Goal: Information Seeking & Learning: Understand process/instructions

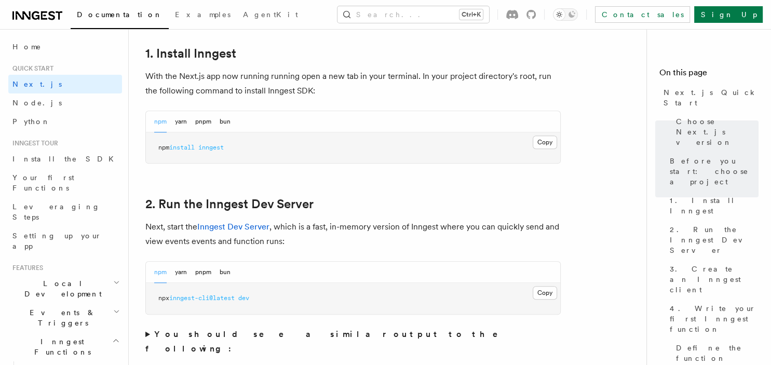
scroll to position [574, 0]
click at [545, 298] on button "Copy Copied" at bounding box center [545, 293] width 24 height 14
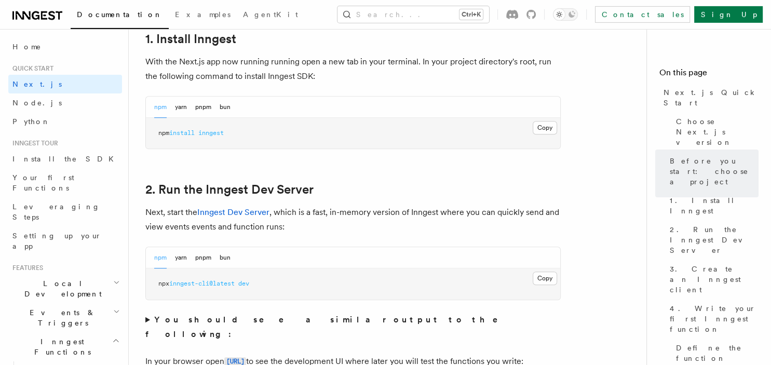
scroll to position [590, 0]
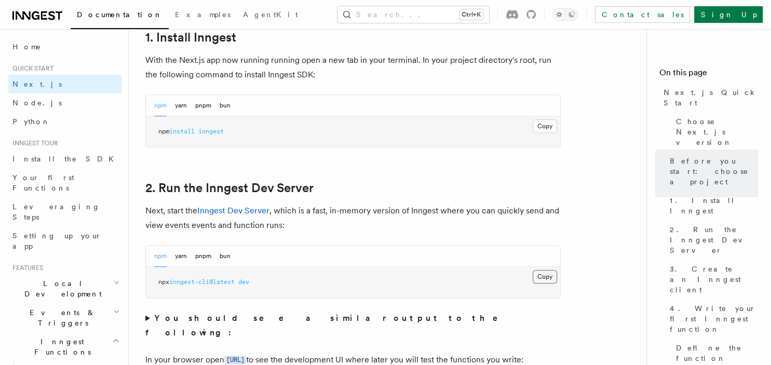
click at [546, 278] on button "Copy Copied" at bounding box center [545, 277] width 24 height 14
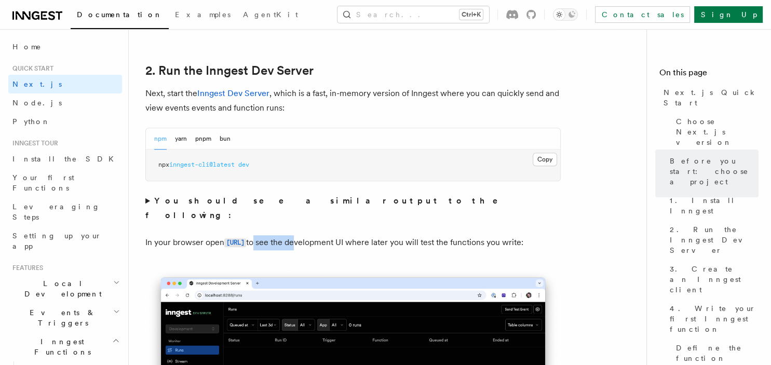
drag, startPoint x: 164, startPoint y: 203, endPoint x: 312, endPoint y: 225, distance: 149.8
drag, startPoint x: 146, startPoint y: 232, endPoint x: 377, endPoint y: 237, distance: 230.2
click at [377, 237] on p "In your browser open http://localhost:8288 to see the development UI where late…" at bounding box center [353, 242] width 416 height 15
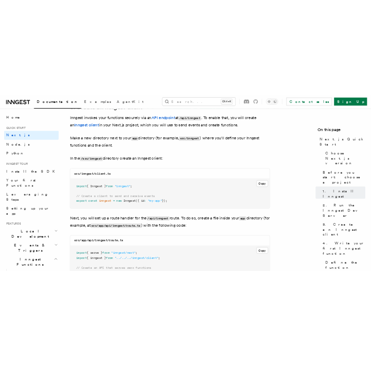
scroll to position [1269, 0]
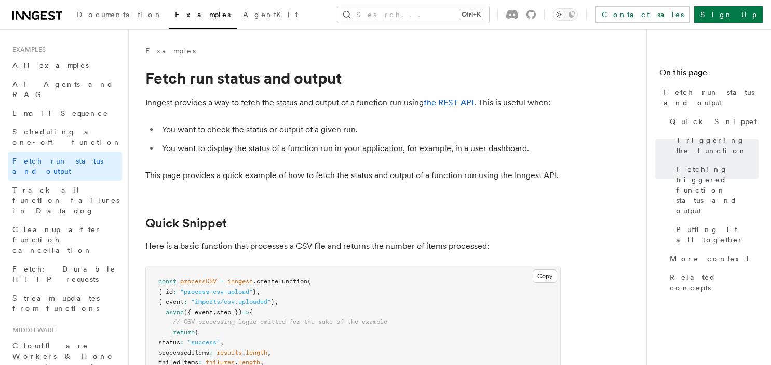
scroll to position [887, 0]
